Goal: Task Accomplishment & Management: Manage account settings

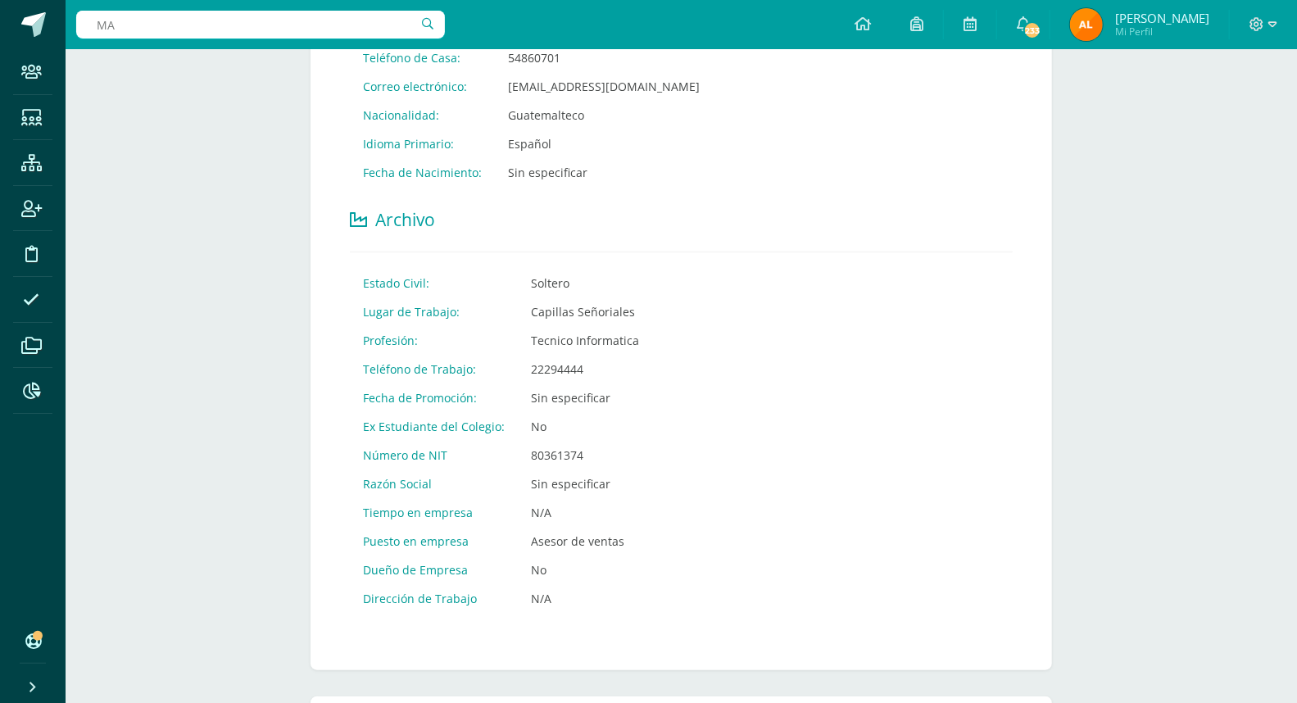
type input "M"
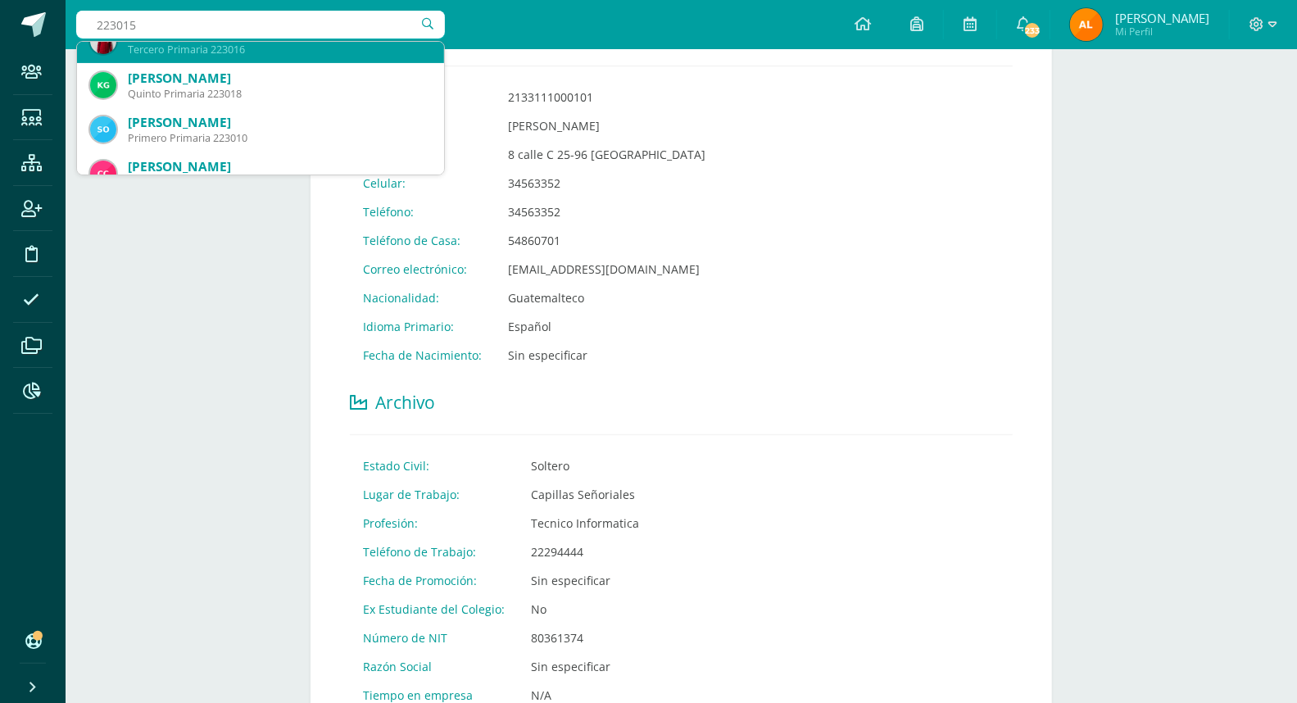
scroll to position [364, 0]
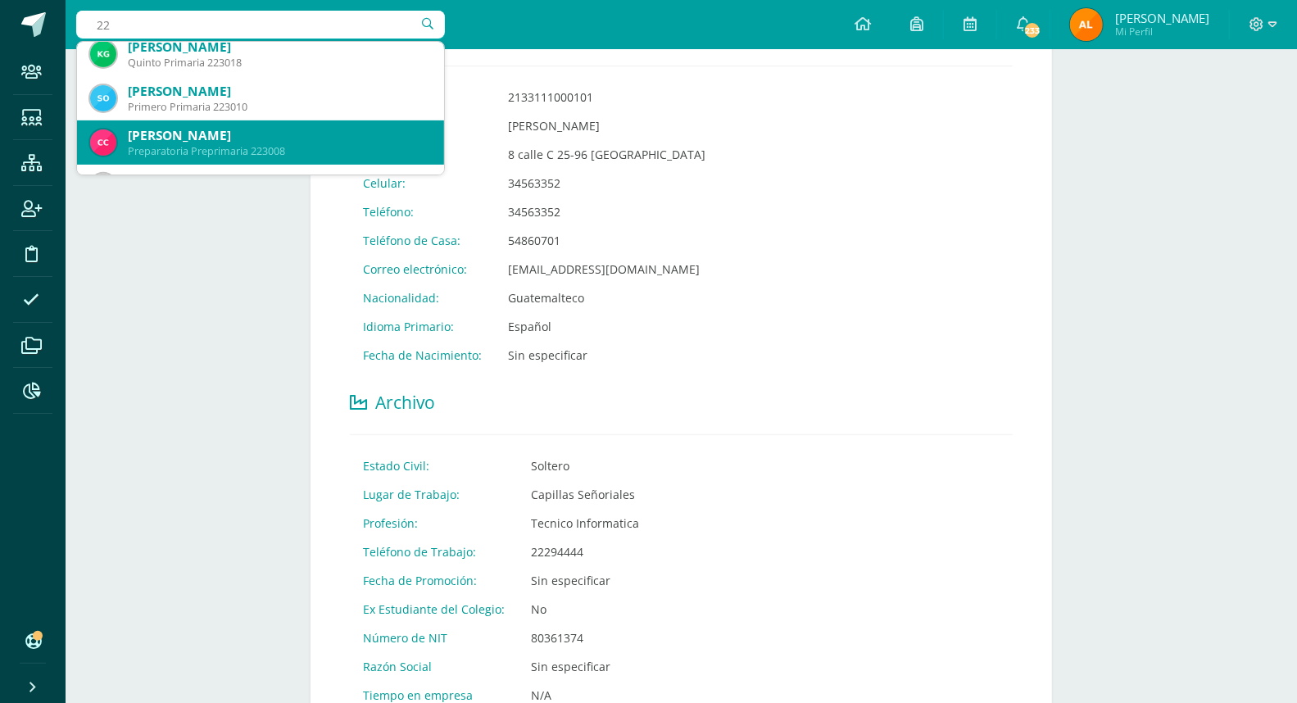
type input "2"
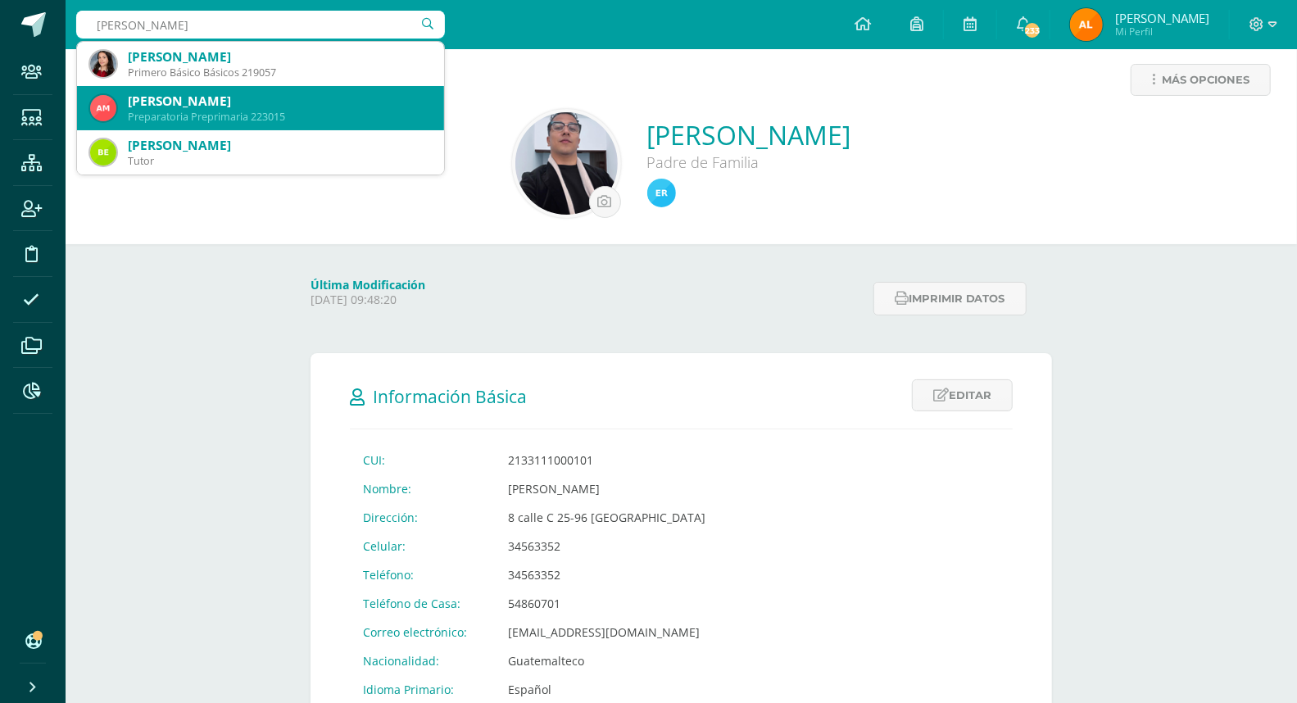
scroll to position [0, 0]
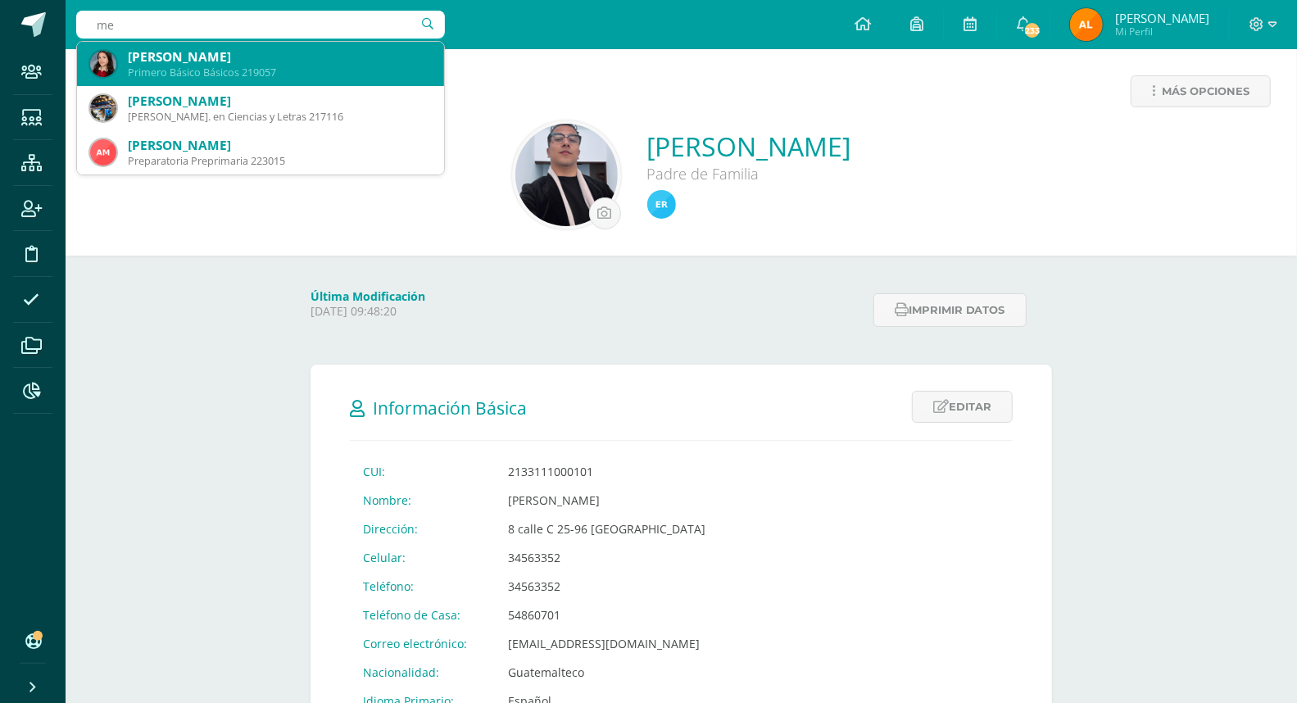
type input "m"
type input "223015"
click at [251, 66] on div "Preparatoria Preprimaria 223015" at bounding box center [279, 73] width 303 height 14
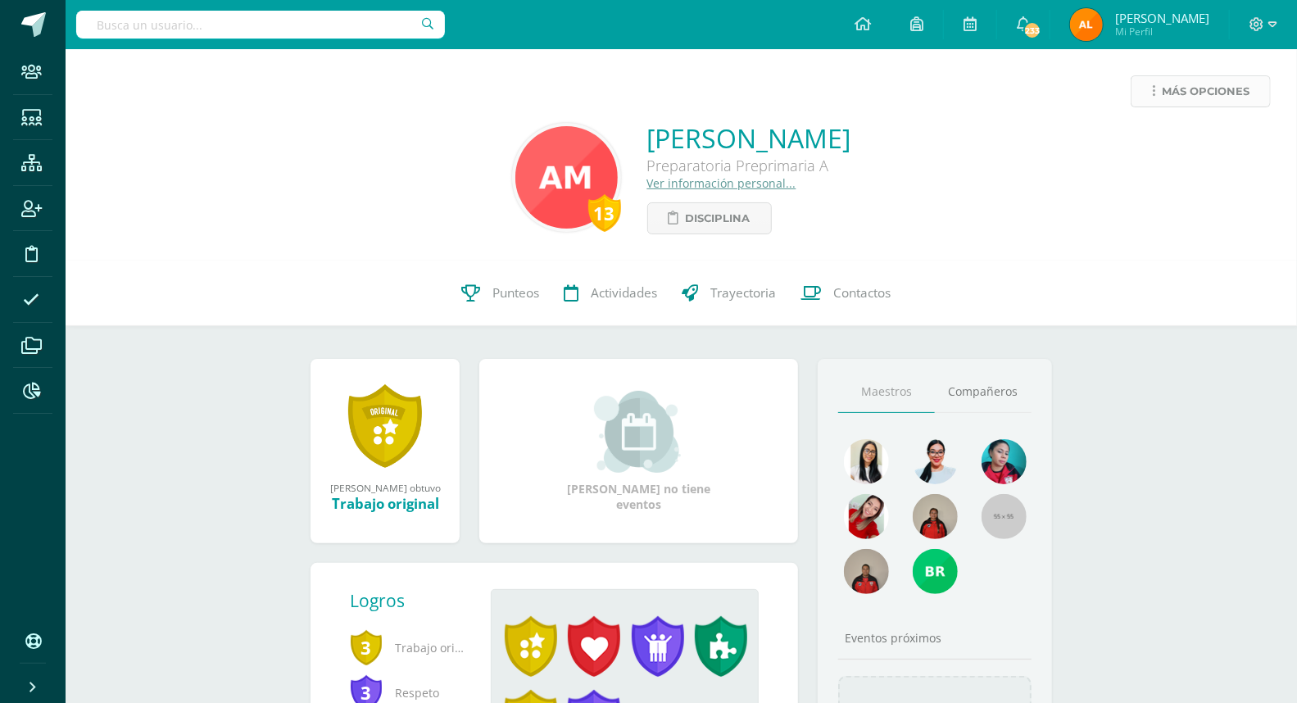
click at [1239, 92] on span "Más opciones" at bounding box center [1206, 91] width 88 height 30
click at [1152, 144] on link "Reestablecer acceso" at bounding box center [1169, 144] width 175 height 25
click at [340, 33] on input "text" at bounding box center [260, 25] width 369 height 28
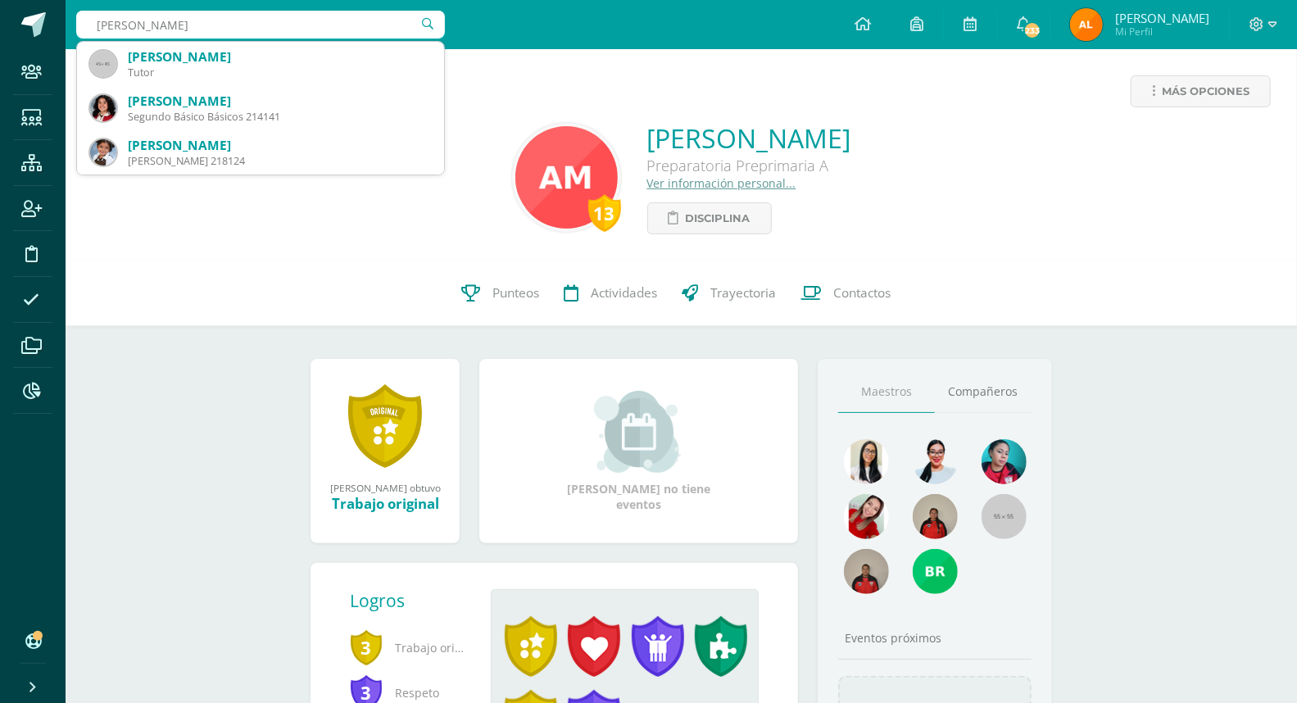
type input "morales avila"
